Goal: Find specific page/section: Find specific page/section

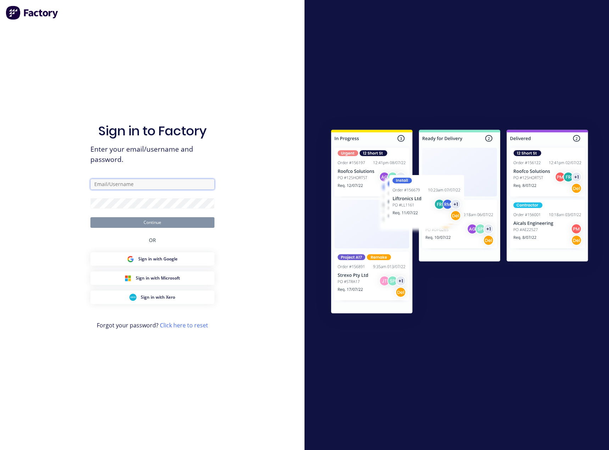
click at [119, 185] on input "text" at bounding box center [152, 184] width 124 height 11
click at [259, 238] on div "Sign in to Factory Enter your email/username and password. Continue OR Sign in …" at bounding box center [152, 225] width 304 height 450
drag, startPoint x: 37, startPoint y: 33, endPoint x: 35, endPoint y: 44, distance: 11.6
click at [107, 184] on input "text" at bounding box center [152, 184] width 124 height 11
type input "w"
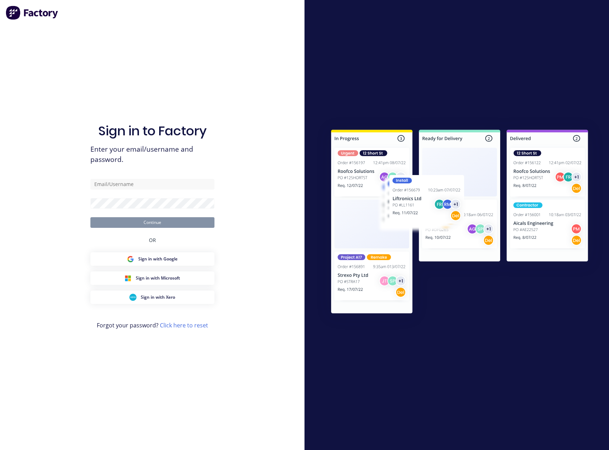
click at [37, 108] on div "Sign in to Factory Enter your email/username and password. Continue OR Sign in …" at bounding box center [152, 225] width 304 height 450
click at [120, 185] on input "text" at bounding box center [152, 184] width 124 height 11
type input "wheeler2424@hotmail.com"
click at [154, 220] on button "Continue" at bounding box center [152, 222] width 124 height 11
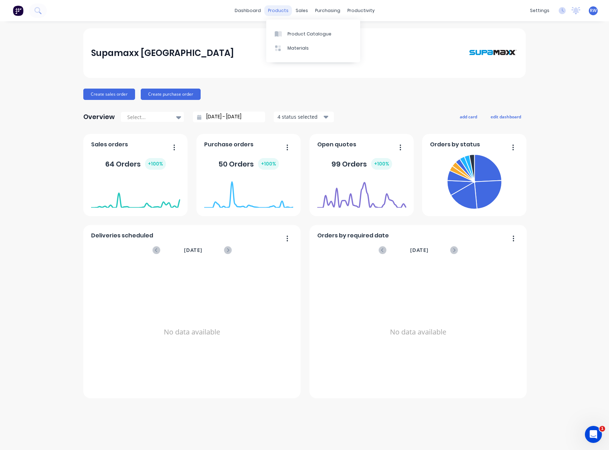
click at [280, 12] on div "products" at bounding box center [278, 10] width 28 height 11
click at [293, 33] on div "Product Catalogue" at bounding box center [309, 34] width 44 height 6
